Goal: Transaction & Acquisition: Download file/media

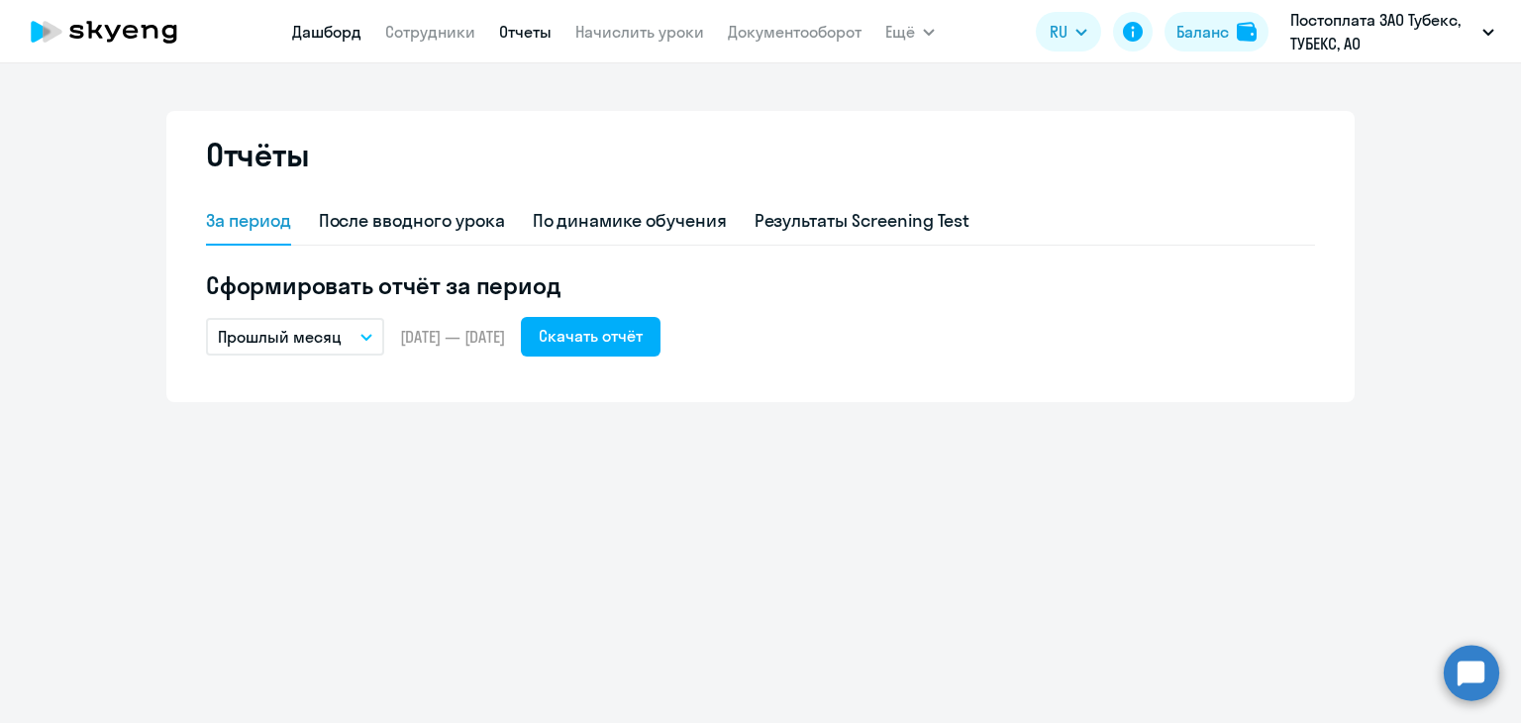
click at [311, 29] on link "Дашборд" at bounding box center [326, 32] width 69 height 20
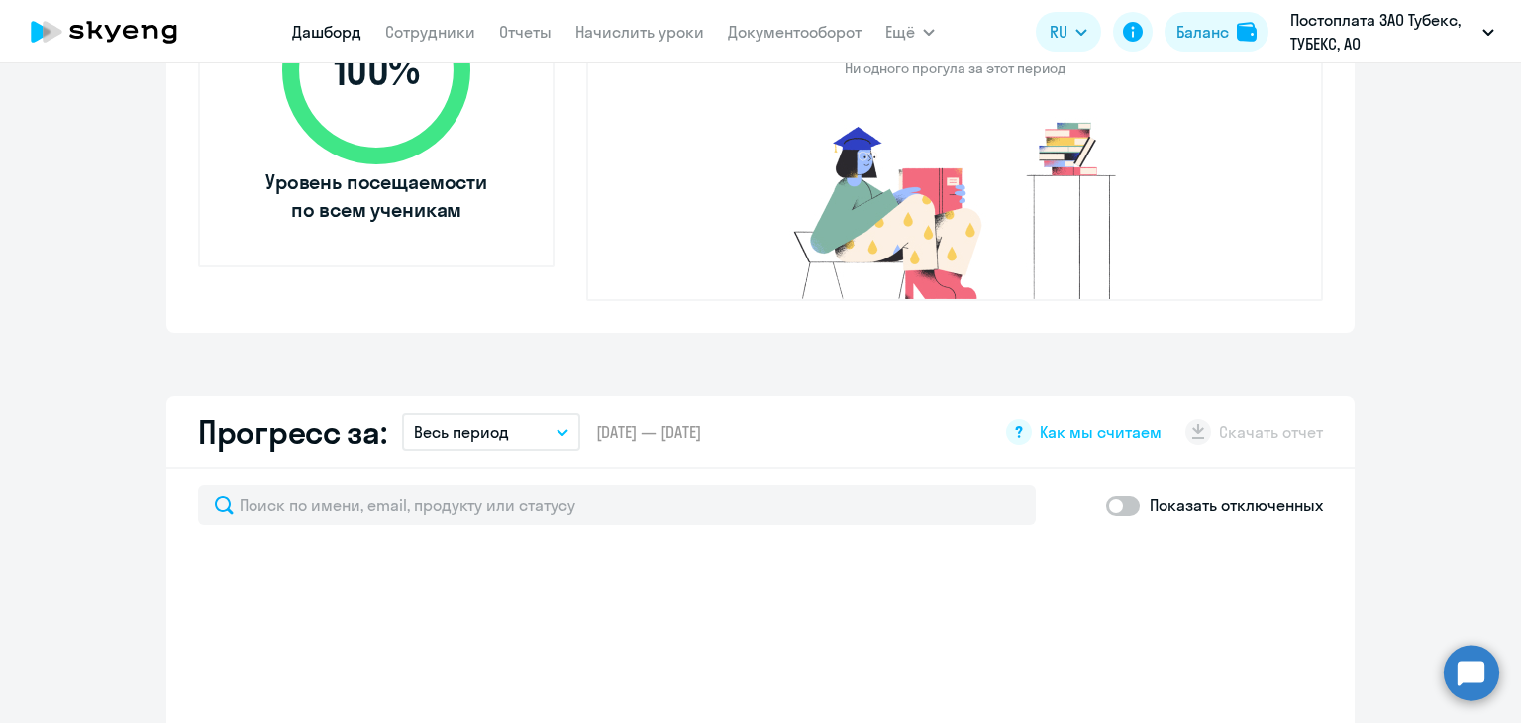
scroll to position [1176, 0]
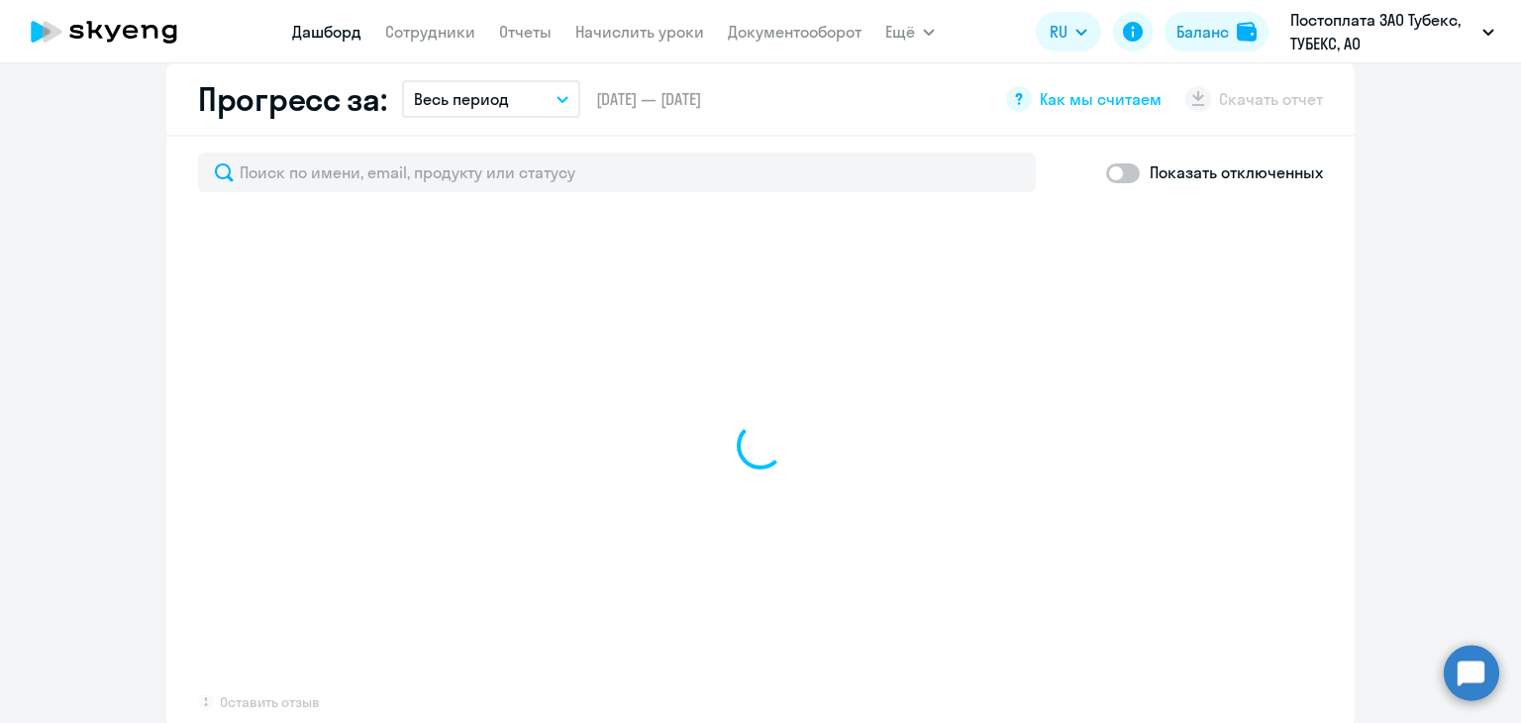
select select "30"
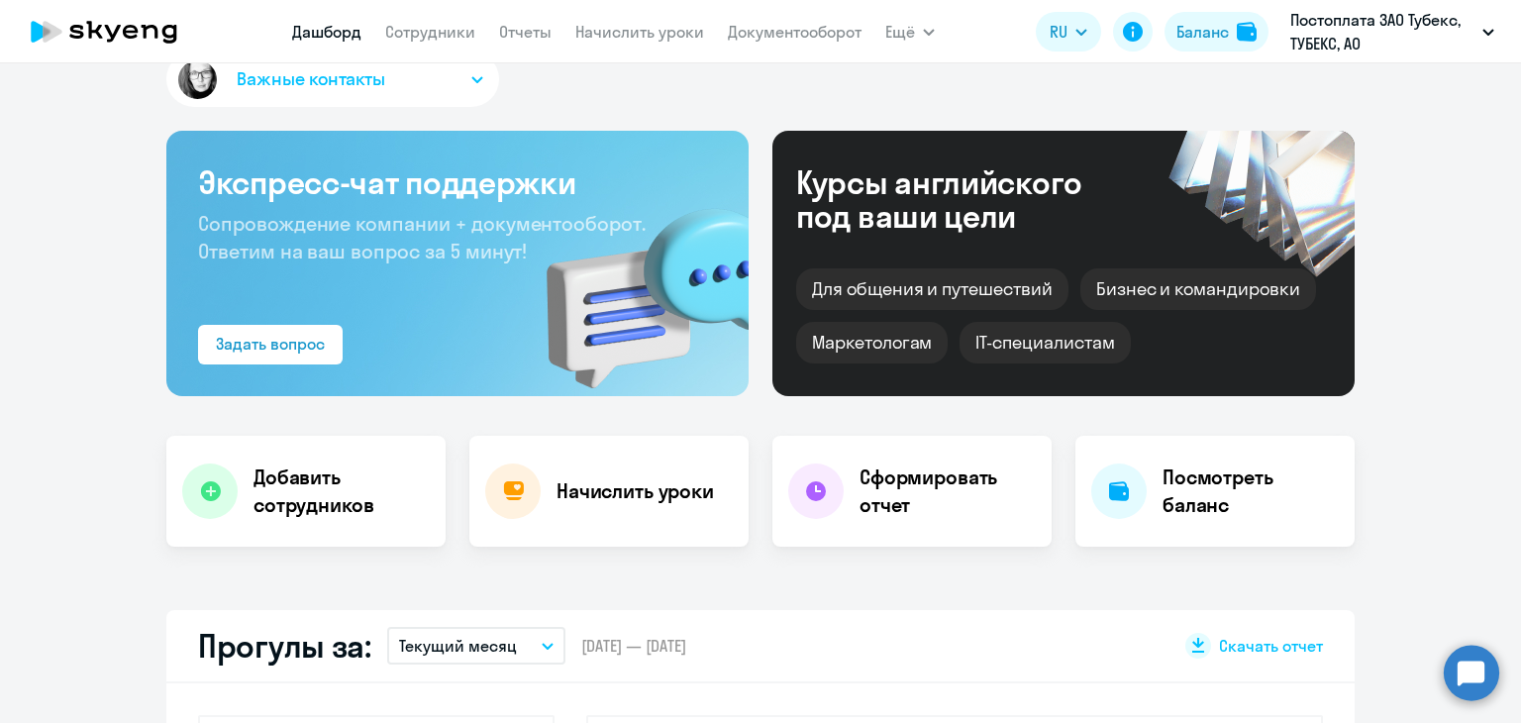
scroll to position [0, 0]
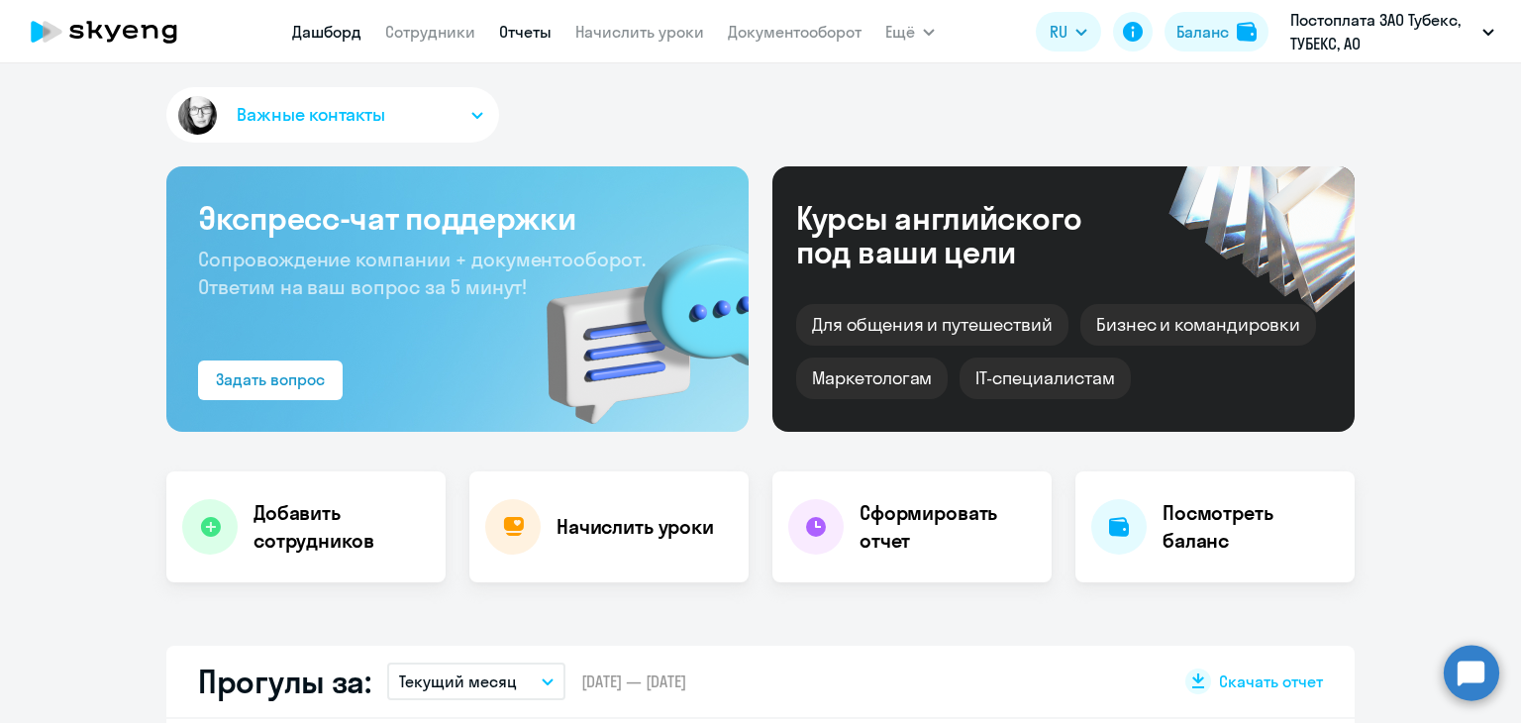
click at [509, 32] on link "Отчеты" at bounding box center [525, 32] width 52 height 20
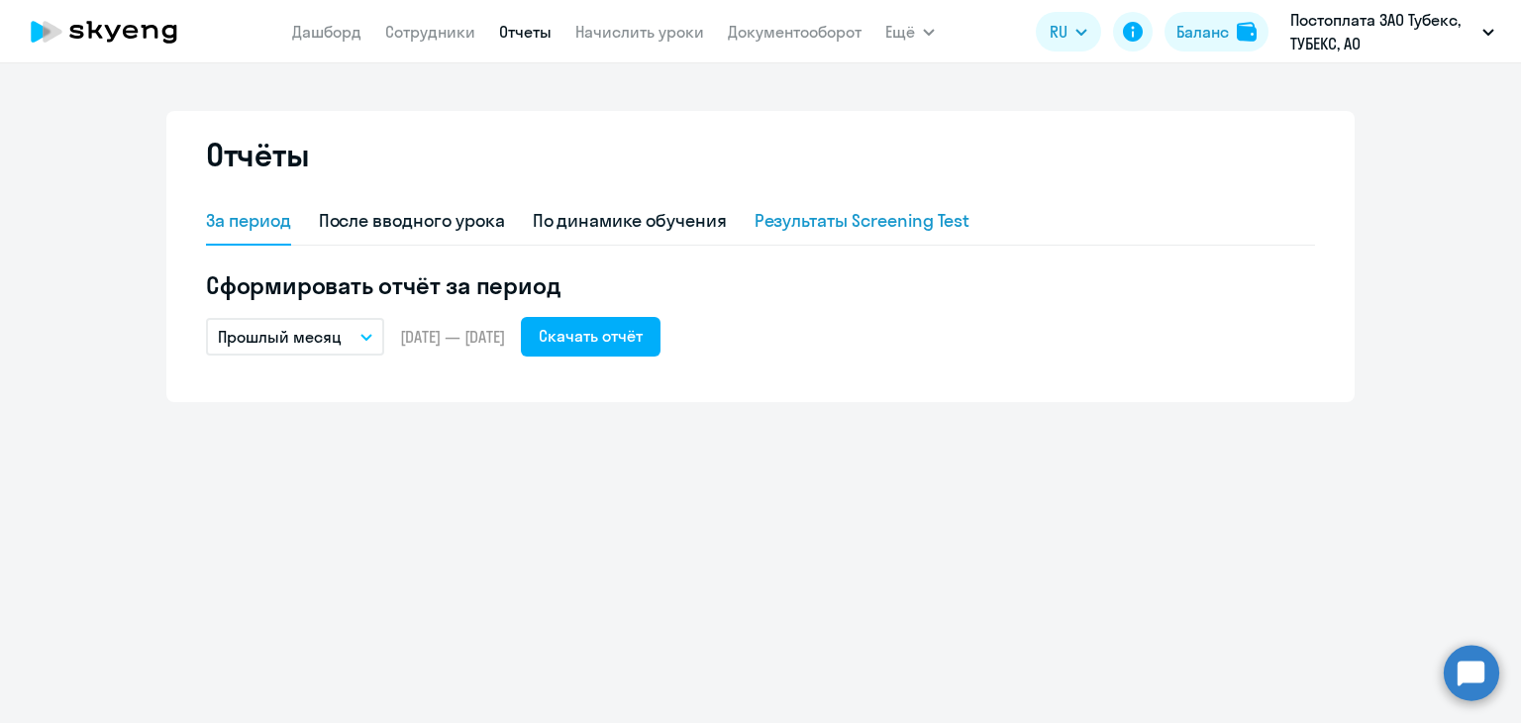
click at [784, 224] on div "Результаты Screening Test" at bounding box center [863, 221] width 216 height 26
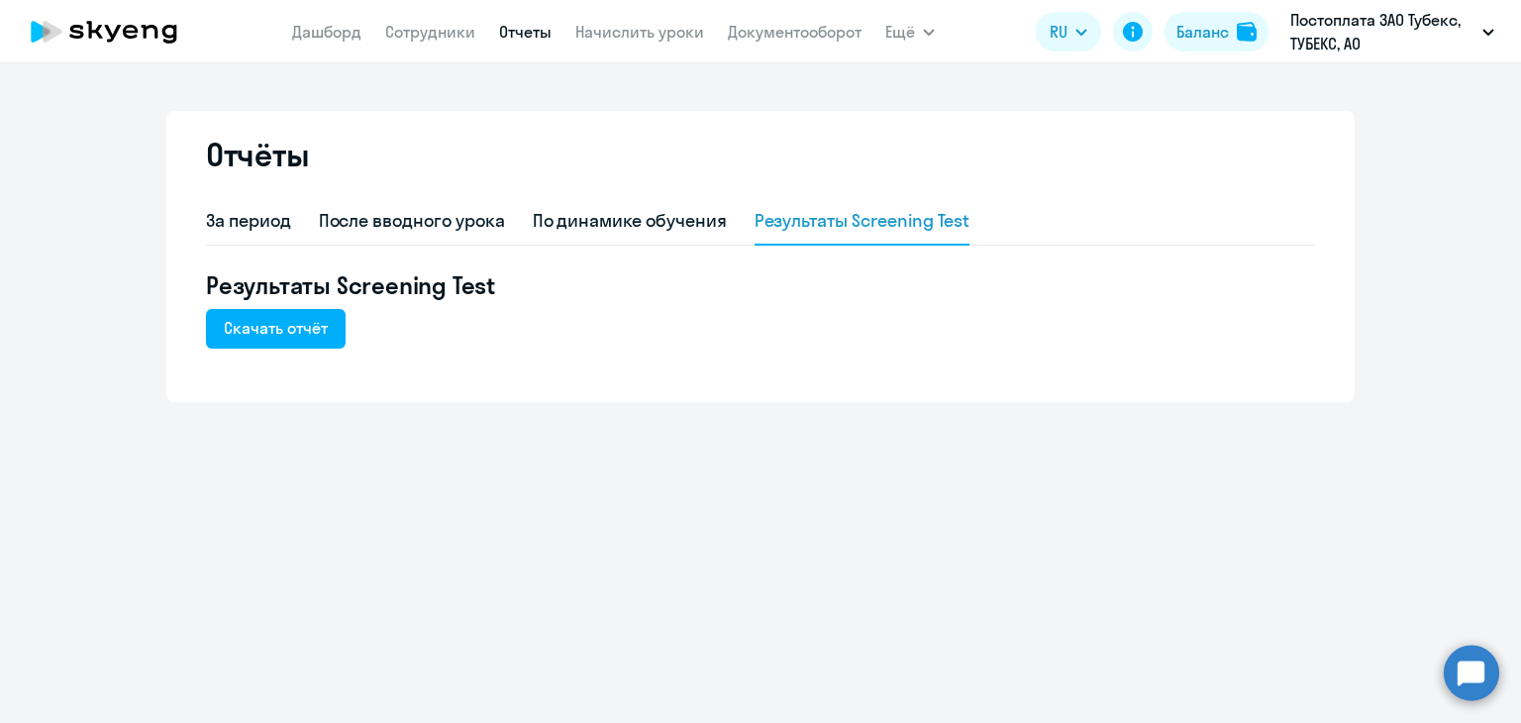
click at [352, 341] on div "Результаты Screening Test Скачать отчёт" at bounding box center [760, 308] width 1109 height 79
click at [268, 327] on div "Скачать отчёт" at bounding box center [276, 328] width 104 height 24
click at [658, 230] on div "По динамике обучения" at bounding box center [630, 221] width 194 height 26
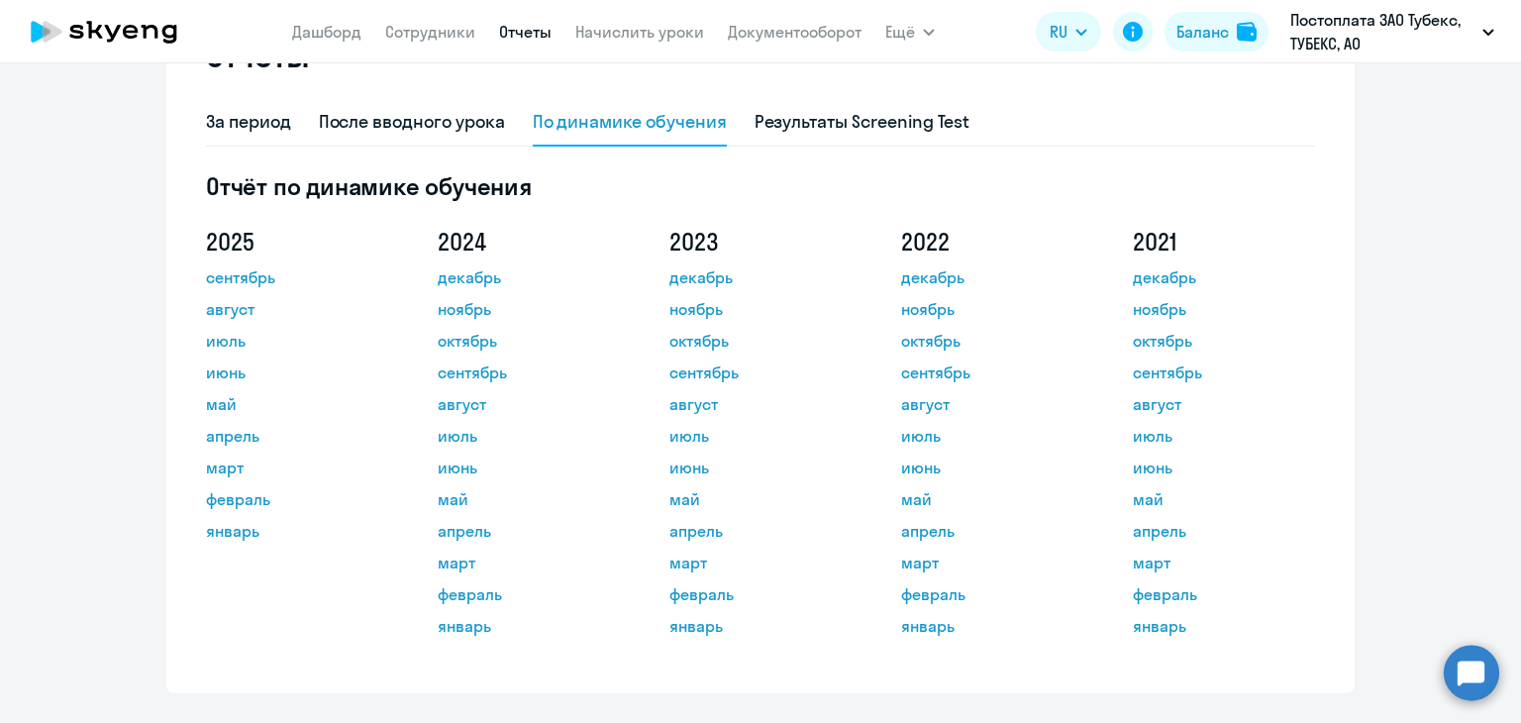
scroll to position [101, 0]
click at [242, 278] on link "сентябрь" at bounding box center [295, 275] width 178 height 24
